Goal: Information Seeking & Learning: Learn about a topic

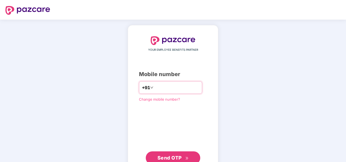
click at [163, 86] on input "number" at bounding box center [176, 87] width 45 height 9
click at [154, 87] on input "**********" at bounding box center [176, 87] width 45 height 9
type input "**********"
click at [167, 152] on button "Send OTP" at bounding box center [173, 157] width 54 height 13
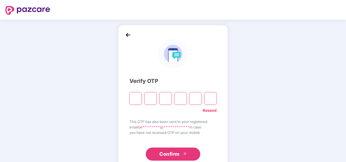
type input "*"
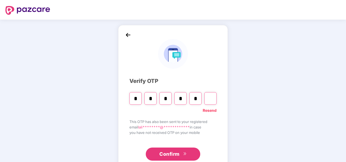
type input "*"
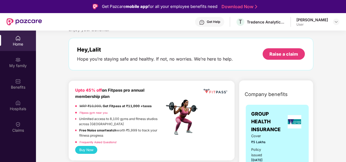
scroll to position [27, 0]
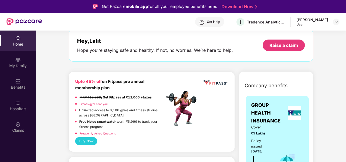
click at [87, 103] on link "Fitpass gym near you" at bounding box center [94, 103] width 28 height 3
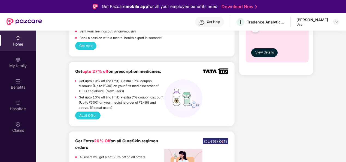
scroll to position [572, 0]
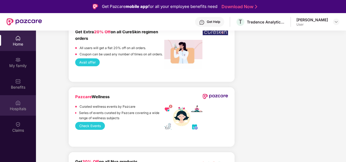
click at [25, 103] on div "Hospitals" at bounding box center [18, 105] width 36 height 20
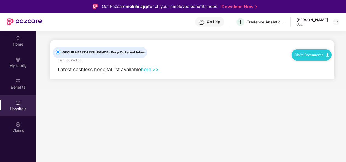
click at [150, 70] on link "here >>" at bounding box center [150, 69] width 18 height 6
click at [310, 54] on link "Claim Documents" at bounding box center [311, 55] width 35 height 4
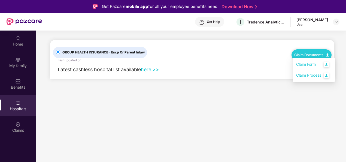
click at [153, 69] on link "here >>" at bounding box center [150, 69] width 18 height 6
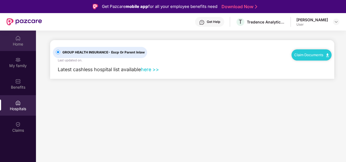
click at [21, 40] on div "Home" at bounding box center [18, 41] width 36 height 20
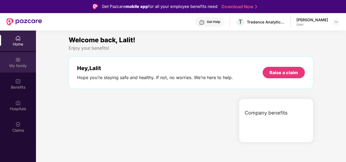
click at [25, 63] on div "My family" at bounding box center [18, 65] width 36 height 5
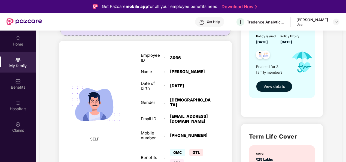
scroll to position [82, 0]
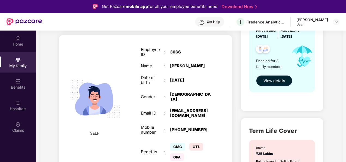
click at [282, 79] on span "View details" at bounding box center [274, 81] width 22 height 6
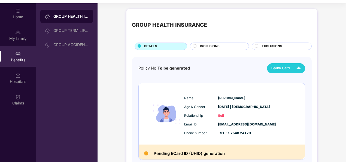
click at [297, 65] on img at bounding box center [299, 68] width 10 height 10
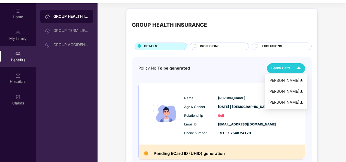
click at [281, 101] on div "Sunita Singh" at bounding box center [285, 102] width 35 height 6
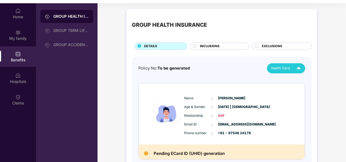
click at [290, 65] on div "Health Card" at bounding box center [287, 68] width 33 height 10
click at [215, 47] on span "INCLUSIONS" at bounding box center [210, 46] width 20 height 5
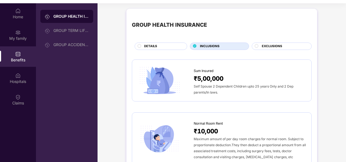
click at [273, 48] on div "EXCLUSIONS" at bounding box center [284, 47] width 50 height 6
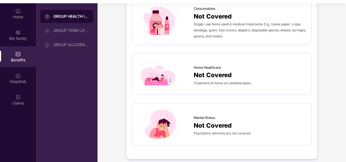
scroll to position [31, 0]
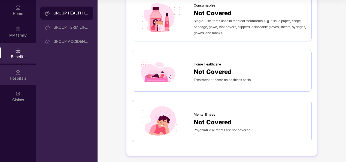
click at [23, 75] on div "Hospitals" at bounding box center [18, 77] width 36 height 5
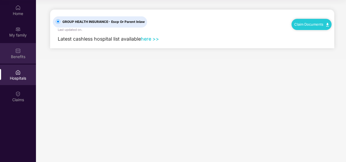
click at [18, 44] on div "Benefits" at bounding box center [18, 53] width 36 height 20
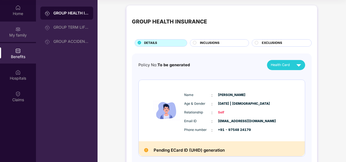
click at [20, 38] on div "My family" at bounding box center [18, 32] width 36 height 20
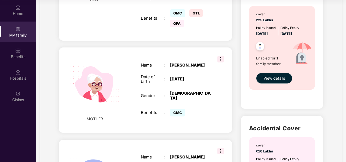
scroll to position [191, 0]
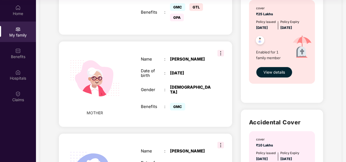
click at [221, 50] on img at bounding box center [220, 53] width 7 height 7
click at [203, 68] on div "Date of birth : 25 Aug 1977" at bounding box center [176, 73] width 70 height 10
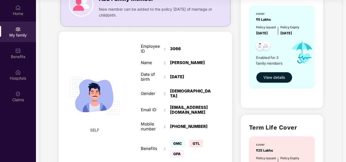
scroll to position [0, 0]
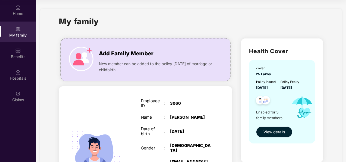
click at [263, 134] on span "View details" at bounding box center [274, 132] width 22 height 6
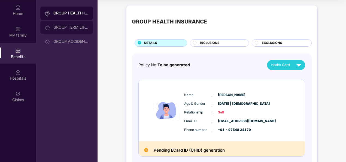
click at [71, 28] on div "GROUP TERM LIFE INSURANCE" at bounding box center [70, 27] width 35 height 4
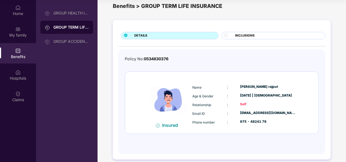
scroll to position [14, 0]
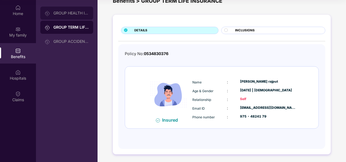
click at [76, 13] on div "GROUP HEALTH INSURANCE" at bounding box center [70, 13] width 35 height 4
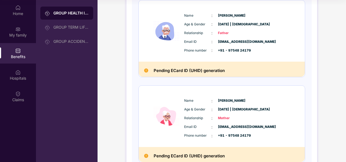
scroll to position [198, 0]
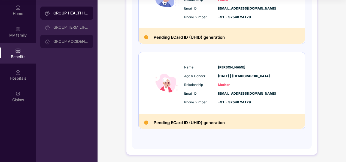
click at [72, 42] on div "GROUP ACCIDENTAL INSURANCE" at bounding box center [70, 41] width 35 height 4
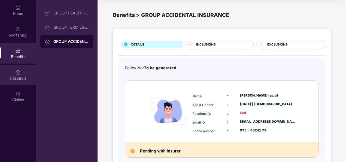
click at [15, 73] on div "Hospitals" at bounding box center [18, 75] width 36 height 20
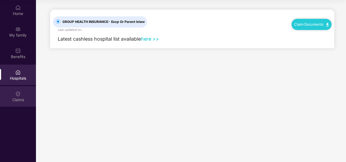
click at [20, 97] on div "Claims" at bounding box center [18, 99] width 36 height 5
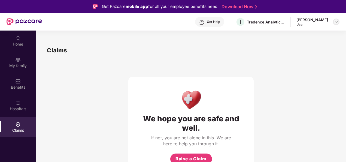
click at [337, 20] on img at bounding box center [336, 22] width 4 height 4
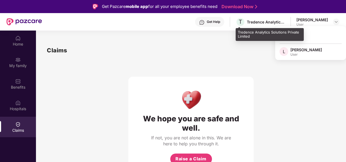
click at [256, 17] on div "T Tredence Analytics Solutions Private Limited" at bounding box center [260, 22] width 49 height 10
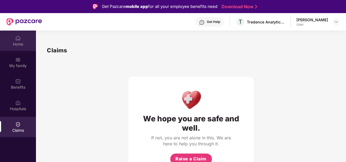
click at [22, 42] on div "Home" at bounding box center [18, 43] width 36 height 5
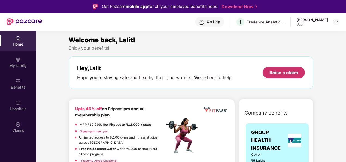
click at [282, 68] on div "Raise a claim" at bounding box center [284, 72] width 42 height 11
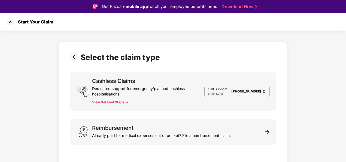
scroll to position [13, 0]
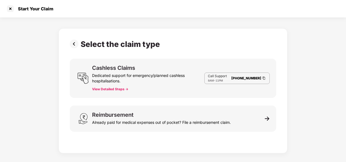
click at [106, 89] on button "View Detailed Steps ->" at bounding box center [110, 89] width 36 height 4
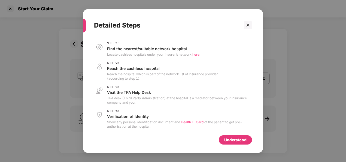
click at [198, 54] on span "here." at bounding box center [196, 54] width 8 height 4
click at [187, 121] on span "Health E-Card" at bounding box center [192, 122] width 23 height 4
click at [248, 26] on icon "close" at bounding box center [248, 25] width 4 height 4
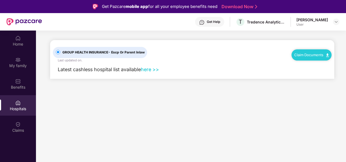
click at [315, 53] on link "Claim Documents" at bounding box center [311, 55] width 35 height 4
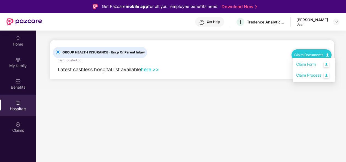
click at [308, 64] on link "Claim Form" at bounding box center [313, 65] width 35 height 12
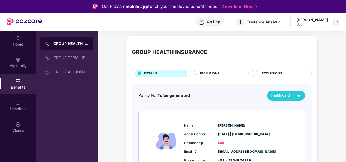
click at [337, 20] on img at bounding box center [336, 22] width 4 height 4
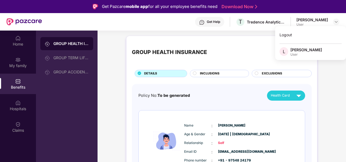
click at [302, 51] on div "[PERSON_NAME]" at bounding box center [306, 49] width 32 height 5
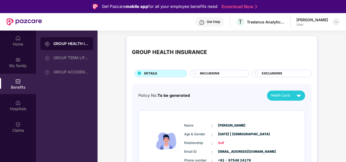
click at [336, 20] on img at bounding box center [336, 22] width 4 height 4
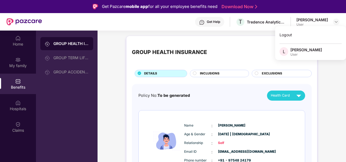
click at [303, 50] on div "[PERSON_NAME]" at bounding box center [306, 49] width 32 height 5
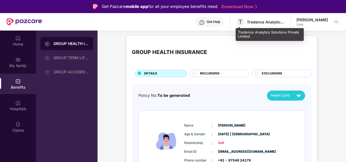
click at [255, 23] on div "Tredence Analytics Solutions Private Limited" at bounding box center [266, 21] width 38 height 5
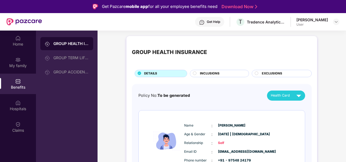
click at [213, 21] on div "Get Help" at bounding box center [213, 22] width 13 height 4
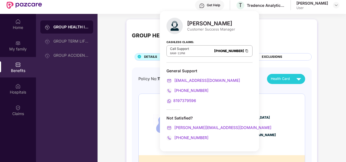
scroll to position [31, 0]
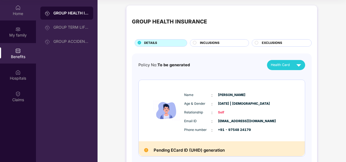
click at [15, 8] on div "Home" at bounding box center [18, 10] width 36 height 20
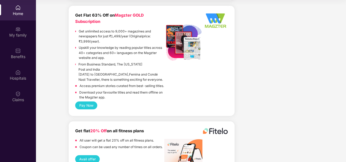
scroll to position [1222, 0]
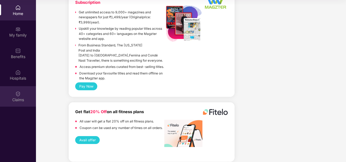
click at [22, 95] on div "Claims" at bounding box center [18, 96] width 36 height 20
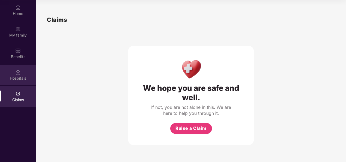
click at [22, 74] on div "Hospitals" at bounding box center [18, 75] width 36 height 20
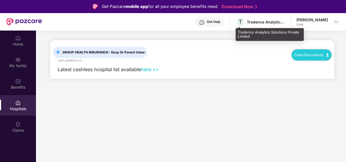
click at [274, 20] on div "Tredence Analytics Solutions Private Limited" at bounding box center [266, 21] width 38 height 5
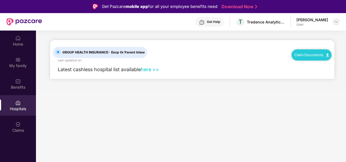
click at [337, 20] on img at bounding box center [336, 22] width 4 height 4
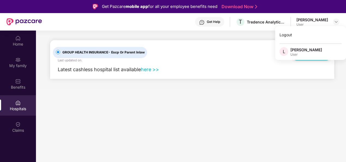
click at [303, 51] on div "[PERSON_NAME]" at bounding box center [306, 49] width 32 height 5
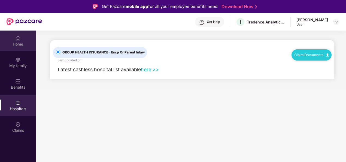
click at [10, 43] on div "Home" at bounding box center [18, 43] width 36 height 5
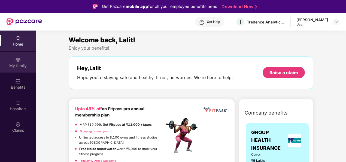
click at [17, 64] on div "My family" at bounding box center [18, 65] width 36 height 5
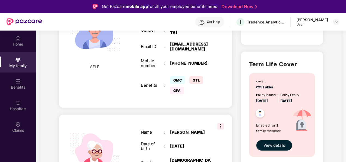
scroll to position [12, 0]
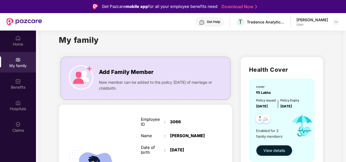
click at [276, 151] on span "View details" at bounding box center [274, 150] width 22 height 6
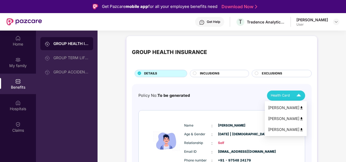
click at [281, 108] on div "[PERSON_NAME]" at bounding box center [285, 108] width 35 height 6
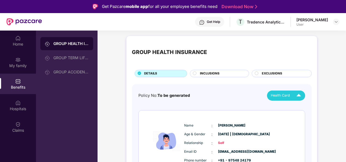
click at [205, 21] on div "Get Help" at bounding box center [209, 22] width 29 height 10
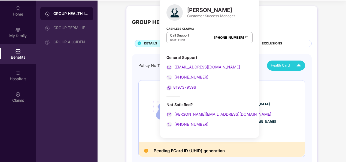
scroll to position [31, 0]
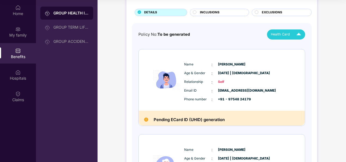
scroll to position [0, 0]
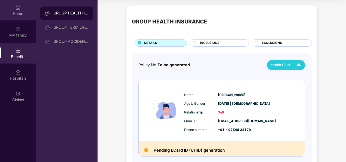
click at [13, 8] on div "Home" at bounding box center [18, 10] width 36 height 20
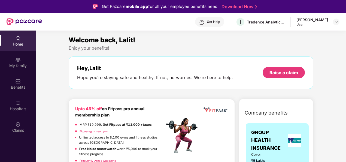
click at [209, 20] on div "Get Help" at bounding box center [213, 22] width 13 height 4
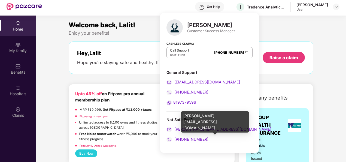
scroll to position [27, 0]
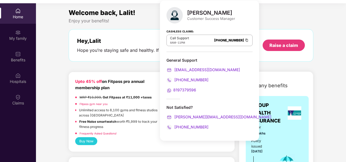
click at [276, 60] on div "Hey, Lalit Hope you’re staying safe and healthy. If not, no worries. We’re here…" at bounding box center [191, 45] width 245 height 32
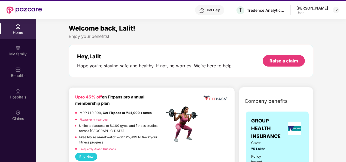
scroll to position [0, 0]
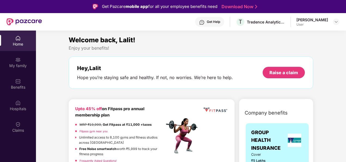
click at [217, 21] on div "Get Help" at bounding box center [213, 22] width 13 height 4
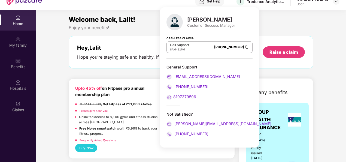
scroll to position [27, 0]
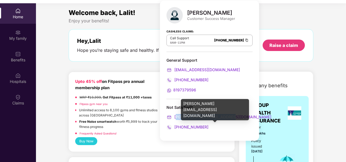
drag, startPoint x: 232, startPoint y: 117, endPoint x: 175, endPoint y: 116, distance: 56.6
click at [175, 116] on div "ronak.majalkar@pazcare.com" at bounding box center [209, 117] width 86 height 6
drag, startPoint x: 175, startPoint y: 116, endPoint x: 230, endPoint y: 118, distance: 55.0
click at [230, 118] on div "ronak.majalkar@pazcare.com" at bounding box center [209, 117] width 86 height 6
click at [233, 115] on div "ronak.majalkar@pazcare.com" at bounding box center [209, 117] width 86 height 6
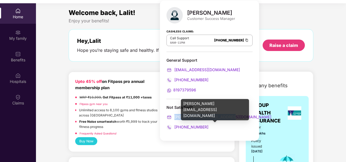
drag, startPoint x: 222, startPoint y: 116, endPoint x: 175, endPoint y: 117, distance: 47.1
click at [175, 117] on div "ronak.majalkar@pazcare.com" at bounding box center [209, 117] width 86 height 6
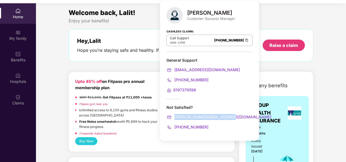
drag, startPoint x: 175, startPoint y: 117, endPoint x: 178, endPoint y: 115, distance: 3.8
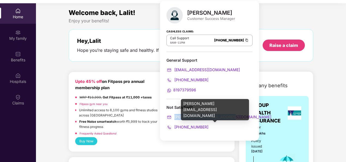
copy span "ronak.majalkar@pazcare.com"
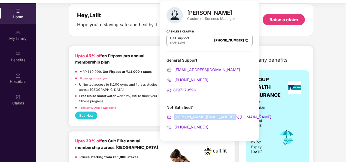
scroll to position [54, 0]
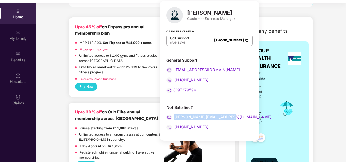
click at [258, 160] on span "View details" at bounding box center [264, 161] width 19 height 5
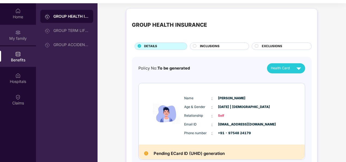
click at [16, 35] on div "My family" at bounding box center [18, 35] width 36 height 20
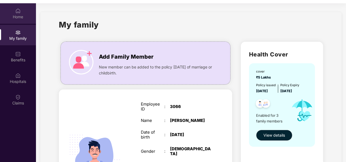
click at [19, 16] on div "Home" at bounding box center [18, 16] width 36 height 5
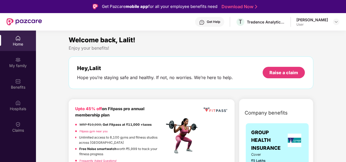
click at [210, 23] on div "Get Help" at bounding box center [213, 22] width 13 height 4
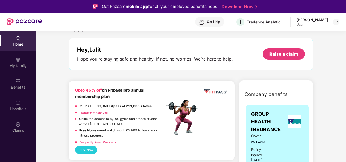
scroll to position [27, 0]
